Goal: Transaction & Acquisition: Purchase product/service

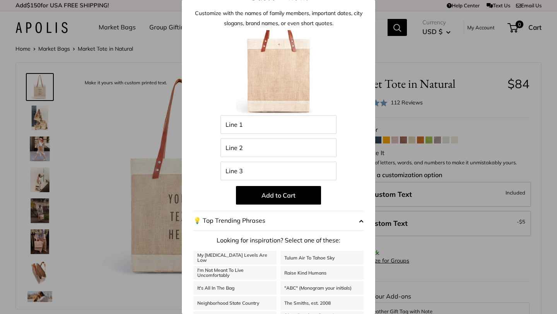
scroll to position [17, 0]
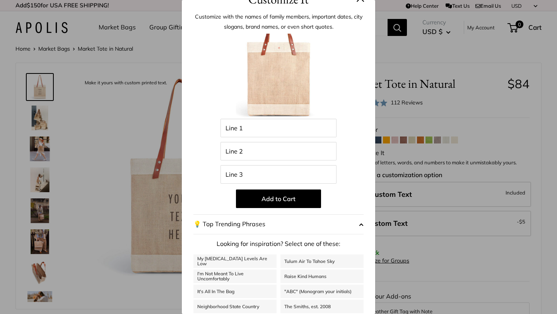
click at [250, 261] on link "My Serotonin Levels Are Low" at bounding box center [235, 262] width 83 height 14
type input "**********"
type input "***"
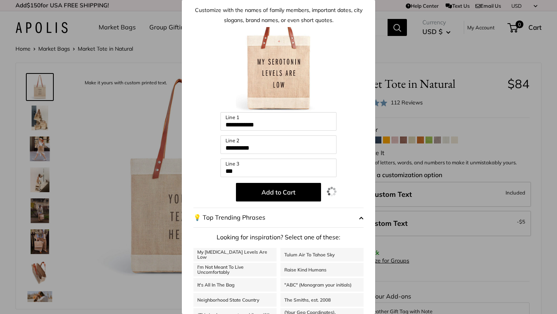
scroll to position [3, 0]
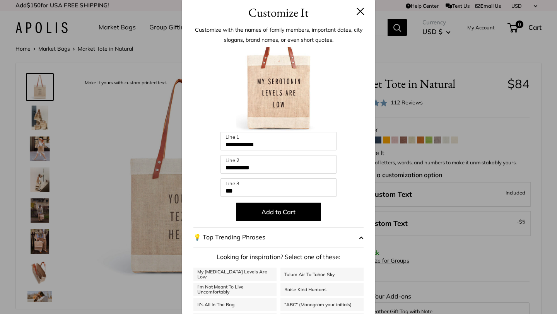
click at [343, 215] on p "Add to Cart" at bounding box center [279, 212] width 170 height 19
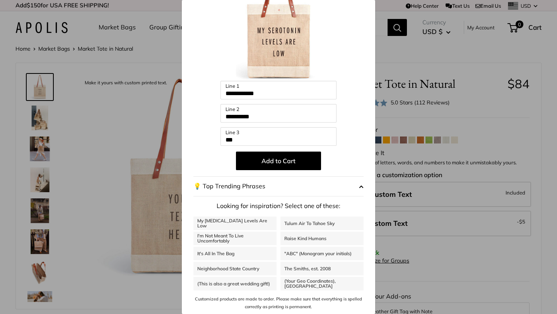
scroll to position [0, 0]
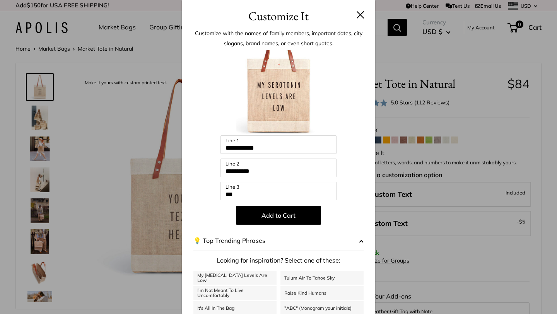
click at [358, 15] on button at bounding box center [361, 15] width 8 height 8
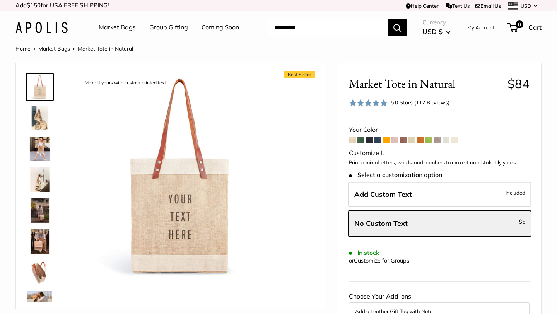
click at [346, 214] on div "Market Tote in Natural $84 Rated 5.0 out of 5 5.0 Stars (112 Reviews) Click to …" at bounding box center [439, 303] width 204 height 480
click at [352, 140] on span at bounding box center [352, 140] width 7 height 7
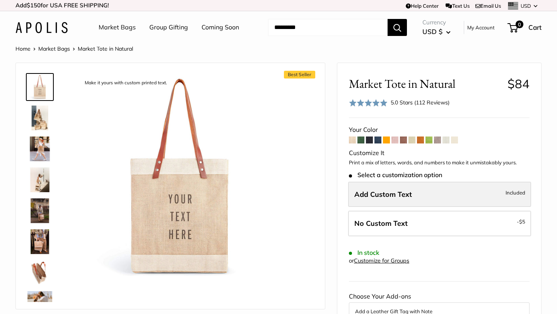
click at [406, 194] on span "Add Custom Text" at bounding box center [384, 194] width 58 height 9
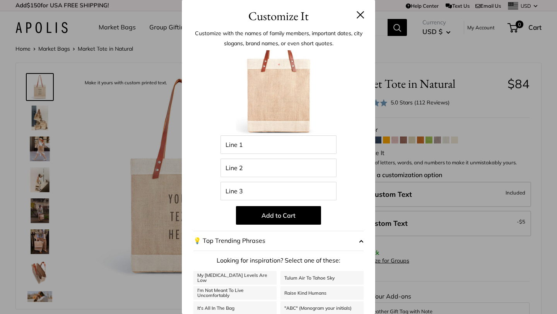
click at [329, 215] on p "Add to Cart" at bounding box center [279, 215] width 170 height 19
click at [339, 214] on p "Add to Cart" at bounding box center [279, 215] width 170 height 19
click at [262, 164] on input "Line 2" at bounding box center [279, 168] width 116 height 19
click at [262, 152] on input "Line 1" at bounding box center [279, 144] width 116 height 19
type input "*****"
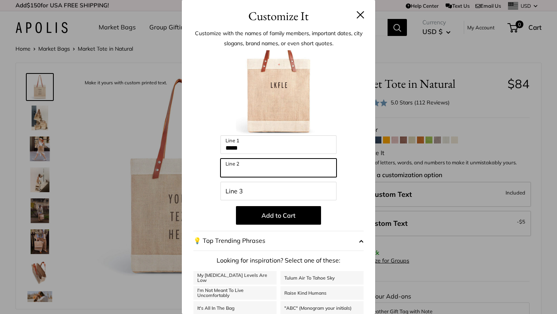
click at [260, 174] on input "Line 2" at bounding box center [279, 168] width 116 height 19
type input "*******"
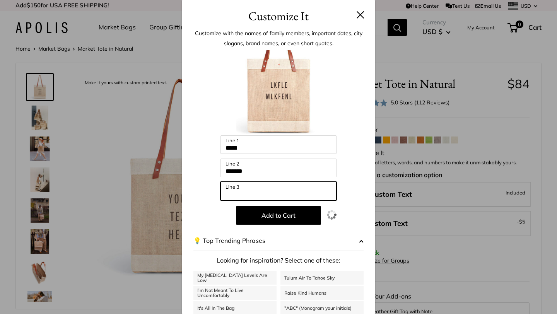
click at [262, 195] on input "Line 3" at bounding box center [279, 191] width 116 height 19
type input "******"
click at [357, 12] on button at bounding box center [361, 15] width 8 height 8
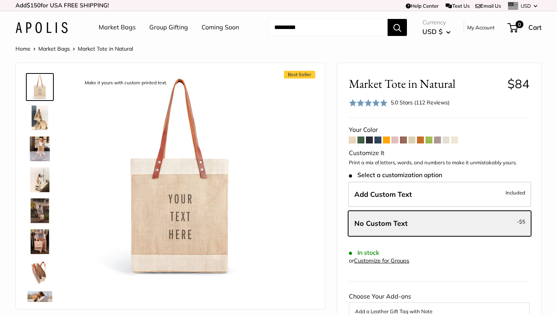
click at [338, 176] on div "Market Tote in Natural $84 Rated 5.0 out of 5 5.0 Stars (112 Reviews) Click to …" at bounding box center [439, 303] width 204 height 480
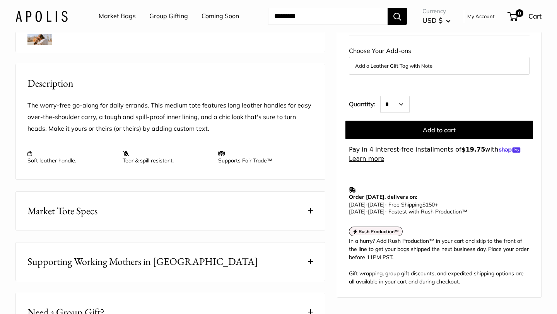
scroll to position [259, 0]
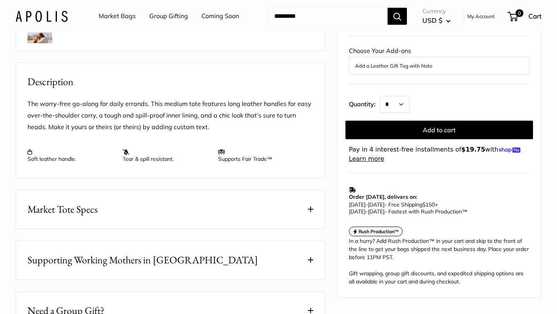
click at [86, 206] on span "Market Tote Specs" at bounding box center [62, 209] width 70 height 15
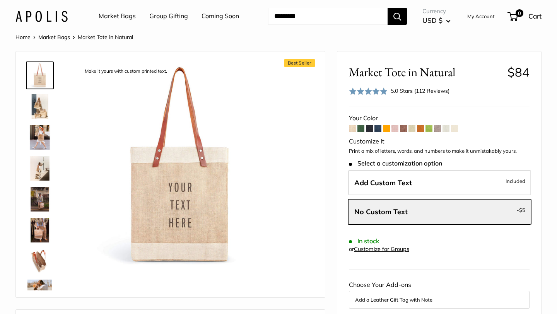
scroll to position [0, 0]
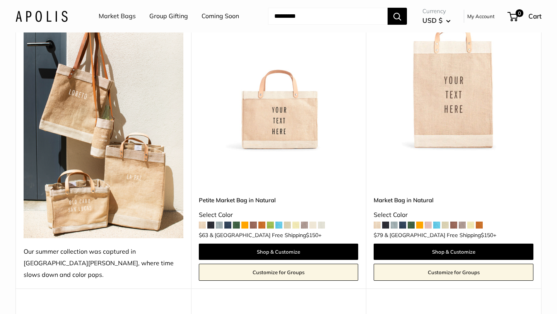
scroll to position [149, 0]
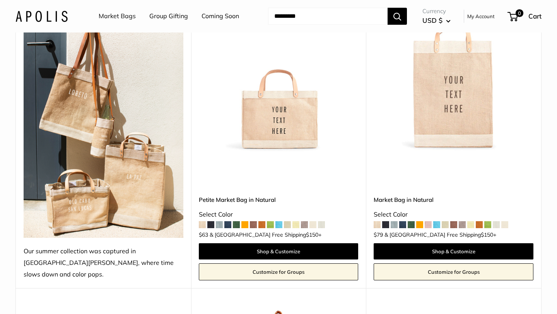
click at [112, 169] on img at bounding box center [104, 115] width 160 height 246
click at [116, 165] on img at bounding box center [104, 115] width 160 height 246
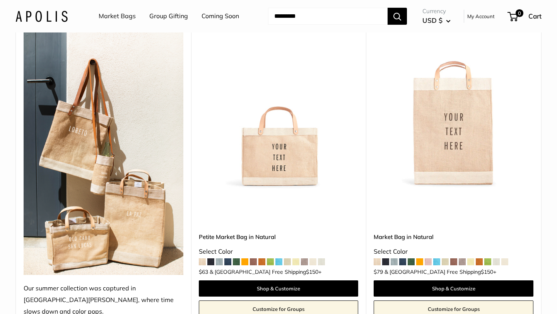
scroll to position [112, 0]
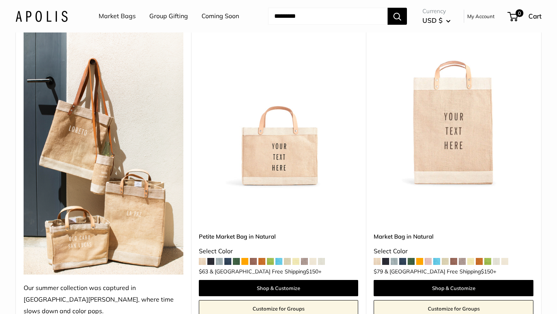
click at [0, 0] on img at bounding box center [0, 0] width 0 height 0
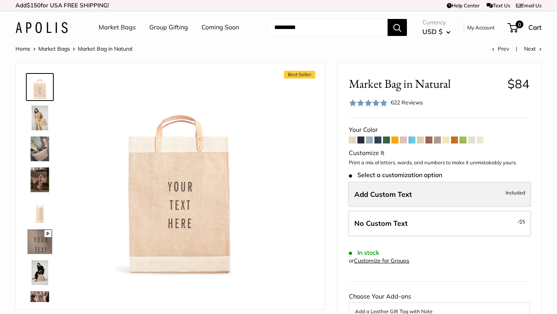
click at [396, 193] on span "Add Custom Text" at bounding box center [384, 194] width 58 height 9
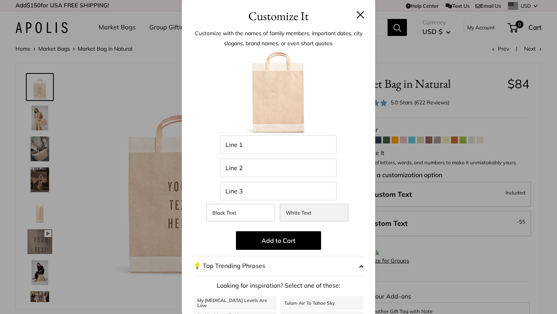
click at [322, 212] on label "White Text" at bounding box center [314, 213] width 69 height 18
click at [362, 13] on button at bounding box center [361, 15] width 8 height 8
